Goal: Transaction & Acquisition: Purchase product/service

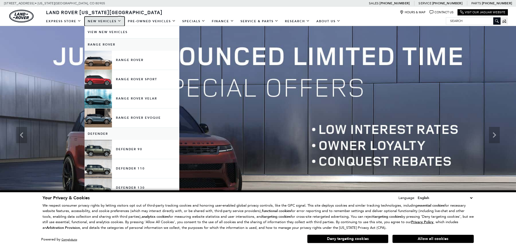
click at [95, 21] on link "New Vehicles" at bounding box center [104, 21] width 40 height 9
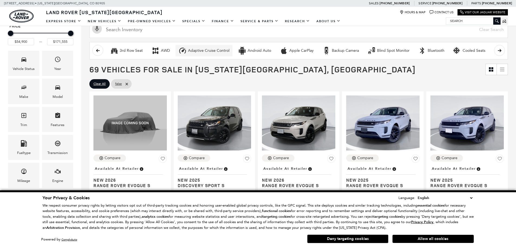
scroll to position [54, 0]
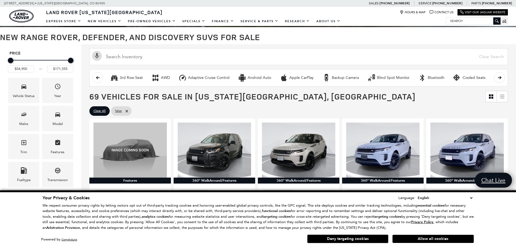
type input "$56,900"
type input "$171,400"
type input "$116,900"
drag, startPoint x: 11, startPoint y: 59, endPoint x: 43, endPoint y: 61, distance: 32.0
click at [43, 61] on div "Minimum Price" at bounding box center [42, 60] width 5 height 5
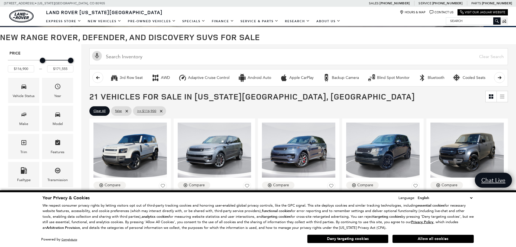
type input "$171,400"
